Goal: Information Seeking & Learning: Find specific fact

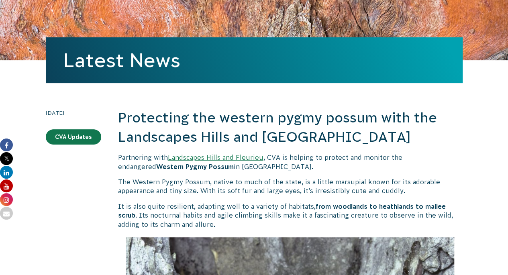
scroll to position [86, 0]
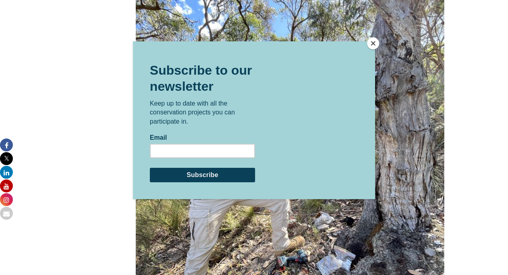
scroll to position [1183, 0]
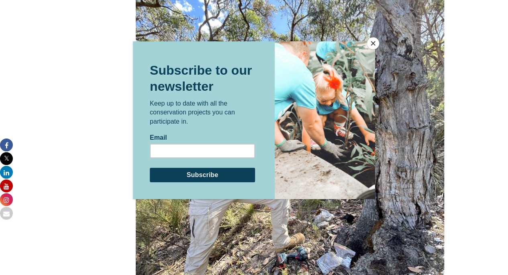
click at [375, 40] on button "Close" at bounding box center [373, 43] width 12 height 12
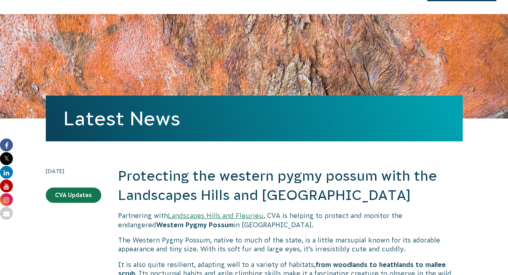
scroll to position [0, 0]
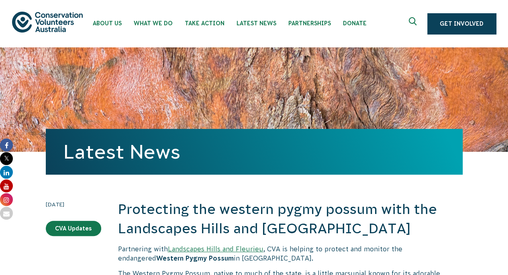
click at [407, 23] on button at bounding box center [413, 23] width 19 height 19
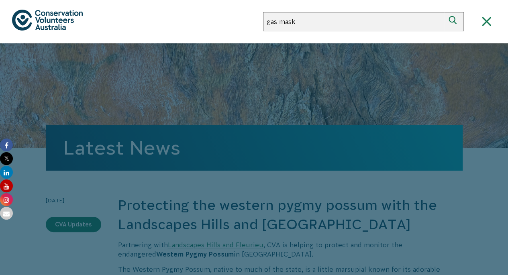
type input "gas mask"
click at [444, 12] on button "Search" at bounding box center [453, 21] width 19 height 19
click at [109, 137] on div at bounding box center [254, 180] width 508 height 275
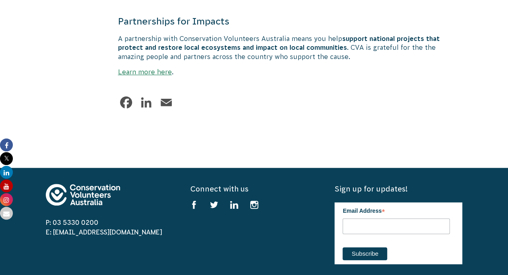
scroll to position [1737, 0]
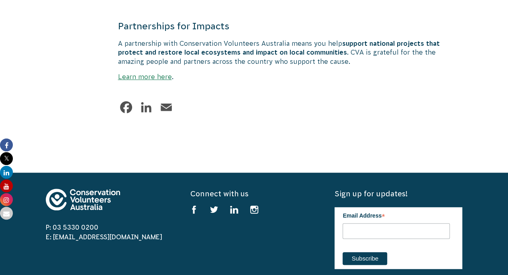
click at [323, 101] on div "Facebook LinkedIn Email" at bounding box center [290, 108] width 345 height 19
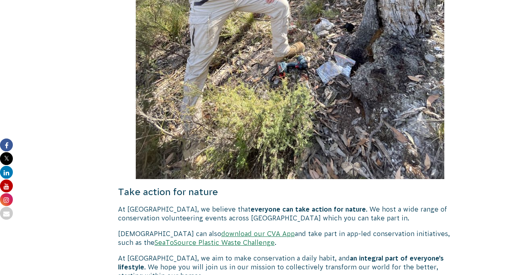
scroll to position [1374, 0]
